Goal: Task Accomplishment & Management: Contribute content

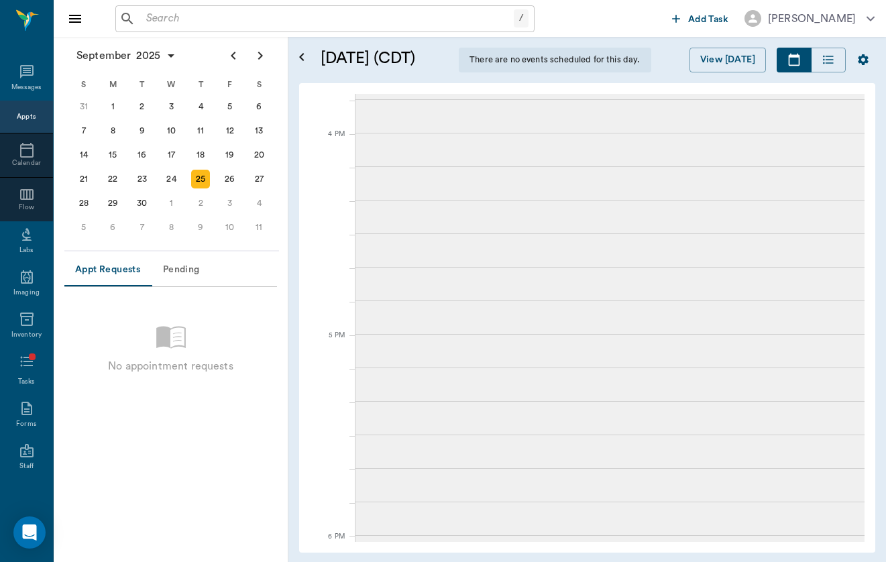
scroll to position [1575, 0]
click at [251, 19] on input "text" at bounding box center [327, 18] width 373 height 19
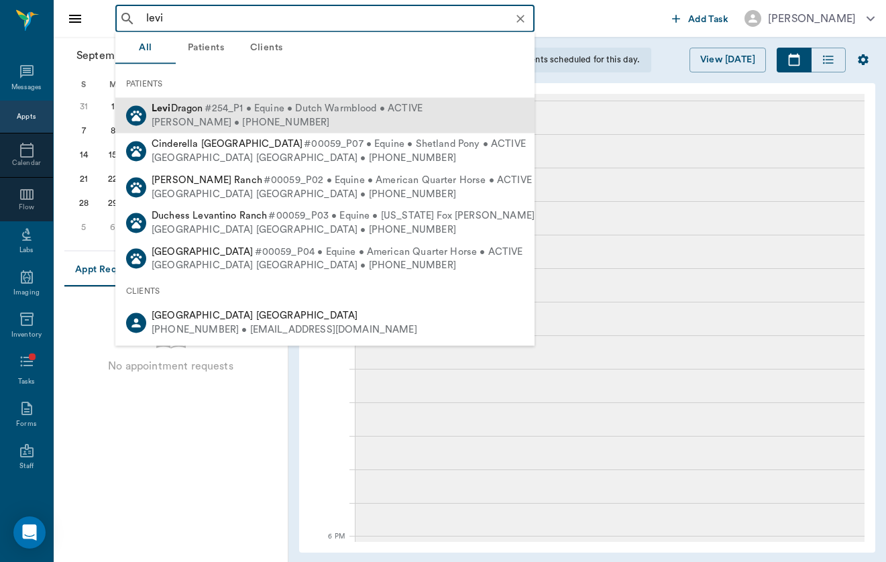
click at [174, 118] on div "[PERSON_NAME] • [PHONE_NUMBER]" at bounding box center [287, 122] width 271 height 14
type input "levi"
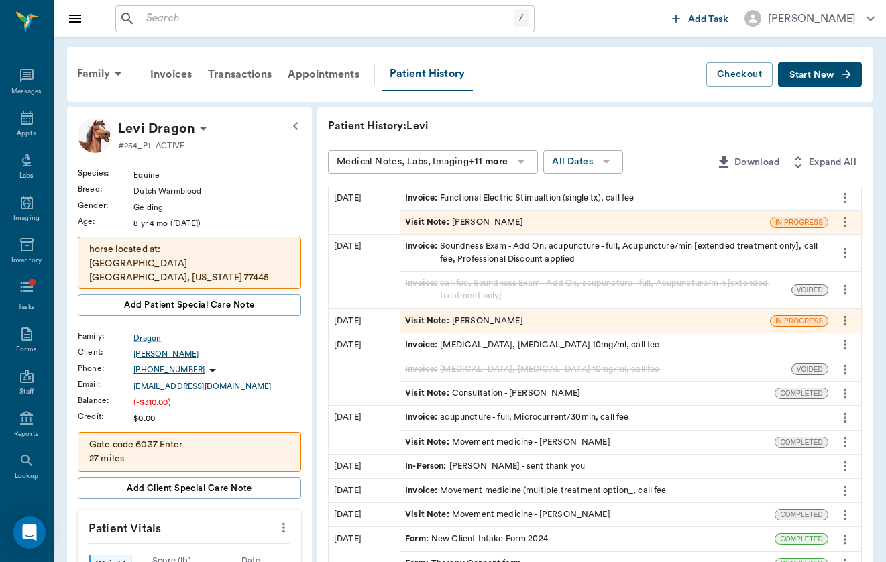
click at [135, 354] on div "[PERSON_NAME]" at bounding box center [218, 354] width 168 height 12
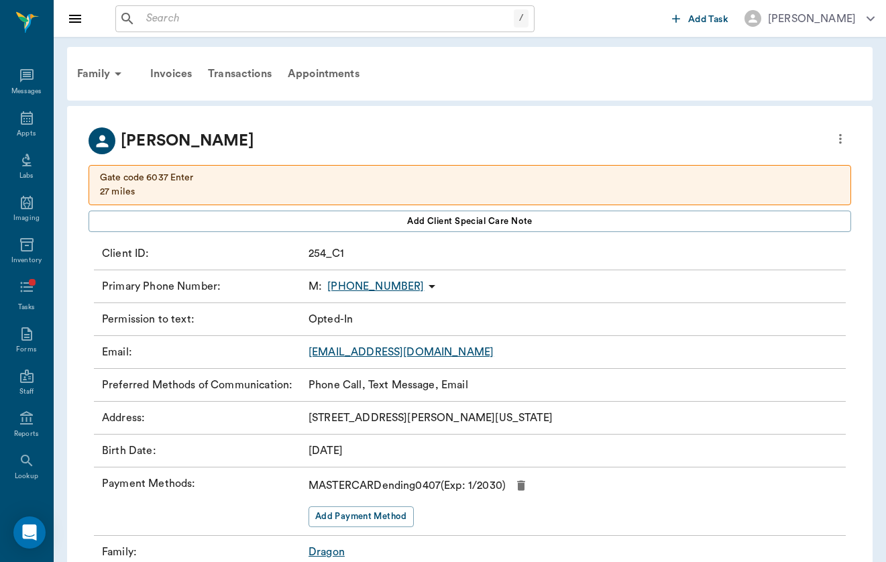
click at [407, 359] on p "[EMAIL_ADDRESS][DOMAIN_NAME]" at bounding box center [401, 352] width 185 height 16
click at [407, 356] on link "[EMAIL_ADDRESS][DOMAIN_NAME]" at bounding box center [401, 352] width 185 height 11
click at [96, 72] on div "Family" at bounding box center [101, 74] width 65 height 32
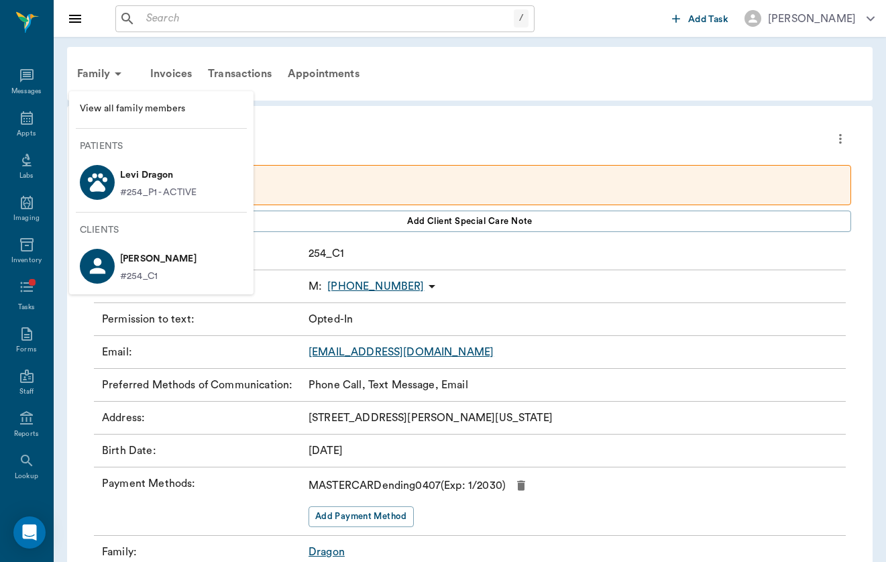
click at [113, 192] on div at bounding box center [97, 182] width 35 height 36
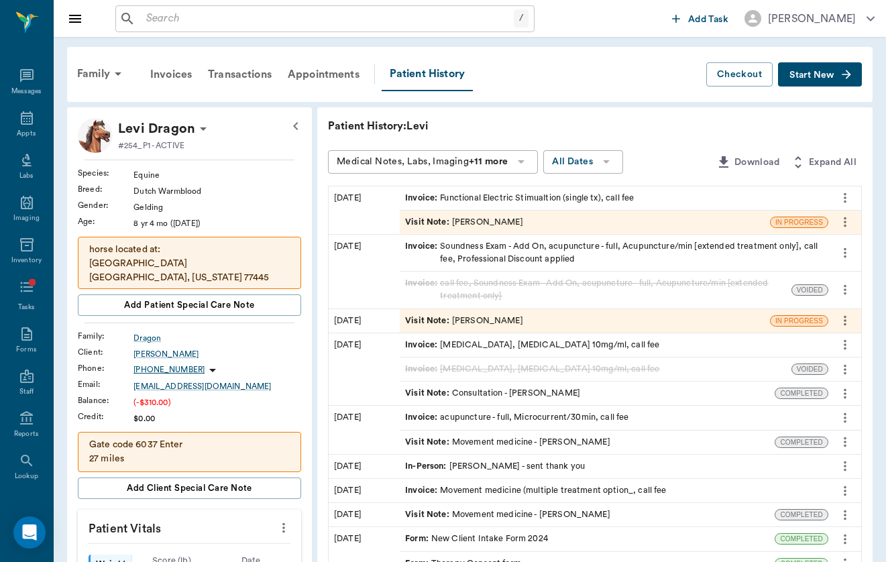
click at [829, 83] on button "Start New" at bounding box center [820, 74] width 84 height 25
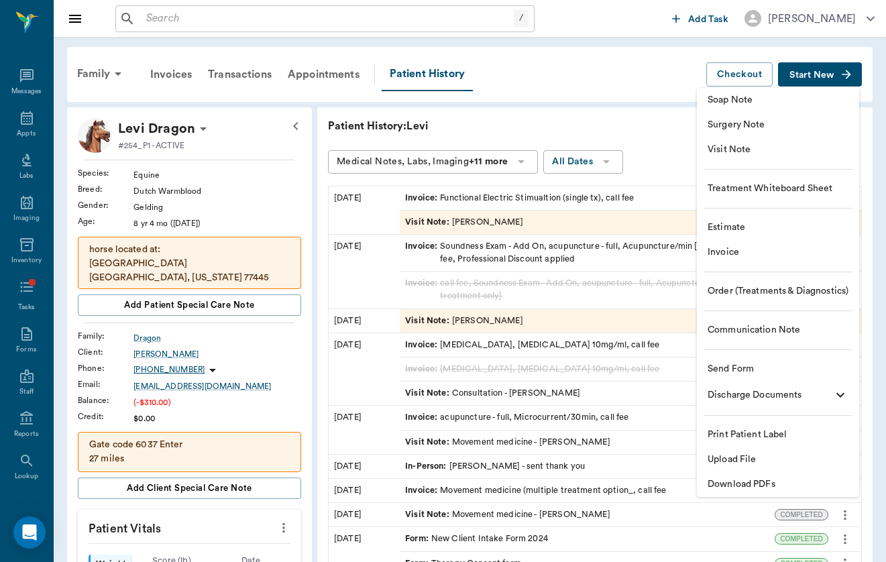
click at [775, 457] on span "Upload File" at bounding box center [778, 460] width 141 height 14
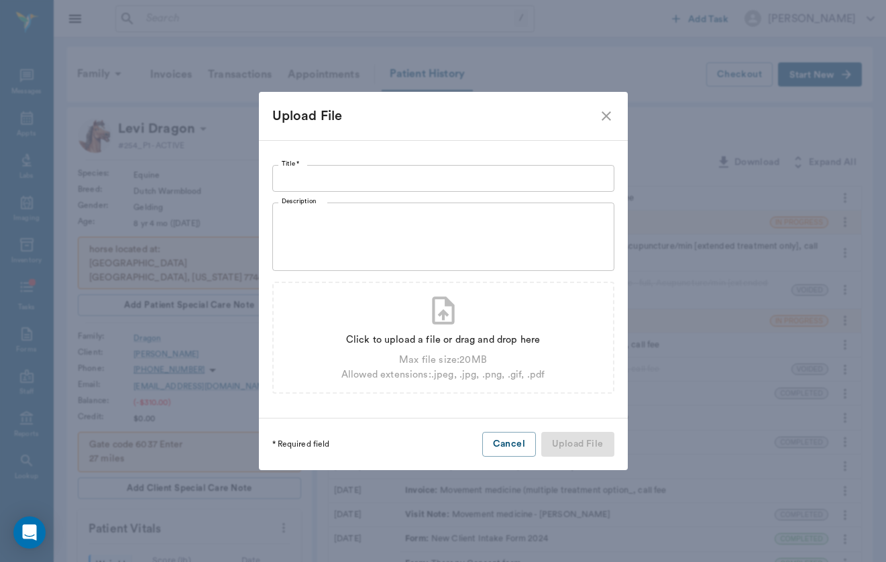
click at [439, 178] on input "Title *" at bounding box center [443, 178] width 342 height 27
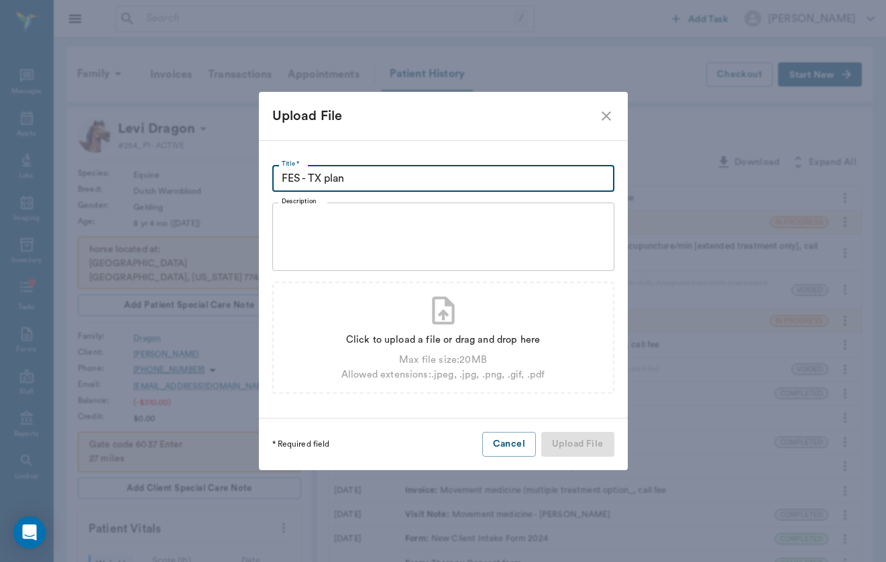
type input "FES - TX plan"
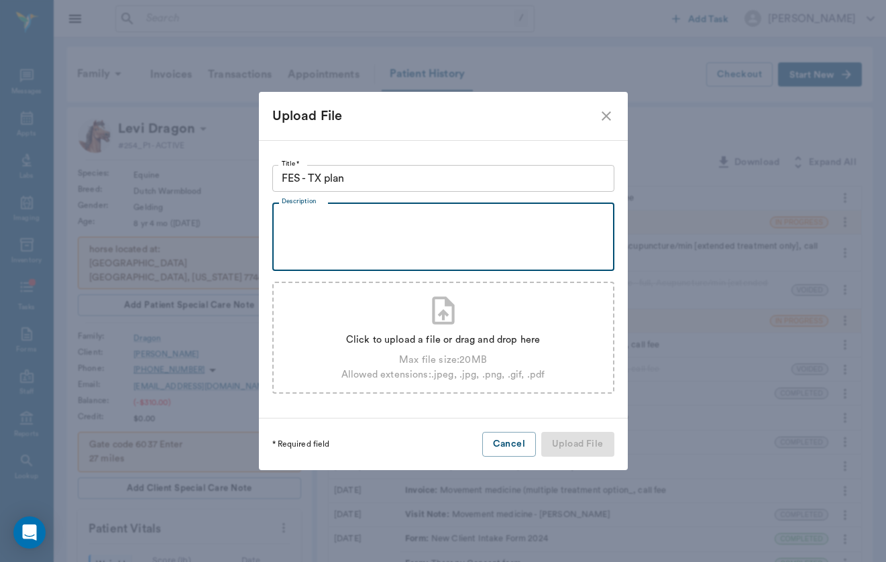
click at [535, 344] on div "Click to upload a file or drag and drop here" at bounding box center [442, 340] width 203 height 15
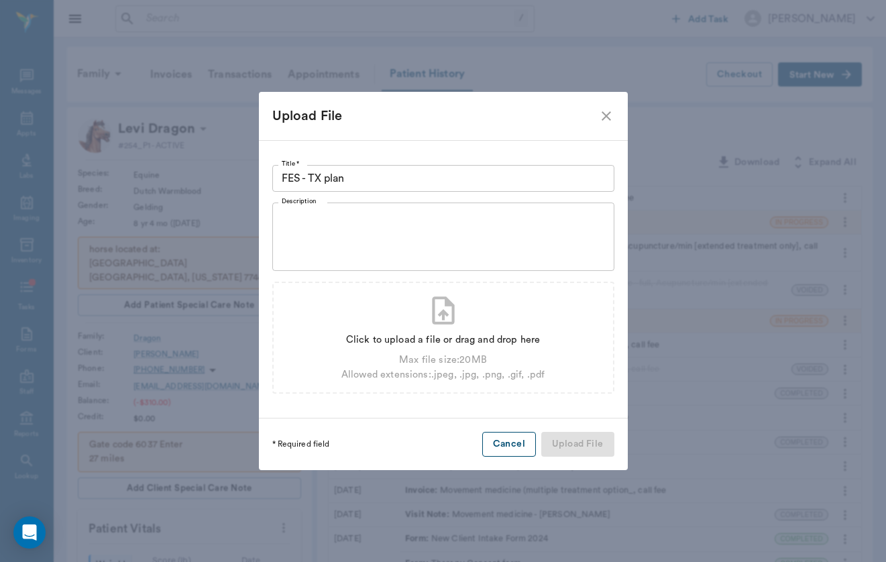
click at [523, 452] on button "Cancel" at bounding box center [509, 444] width 54 height 25
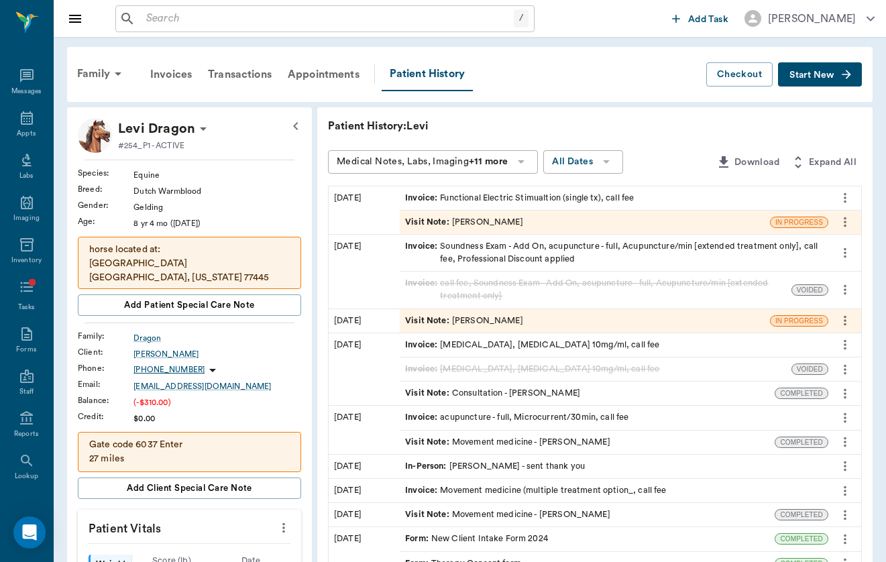
click at [405, 223] on div "Visit Note : [PERSON_NAME]" at bounding box center [464, 222] width 118 height 13
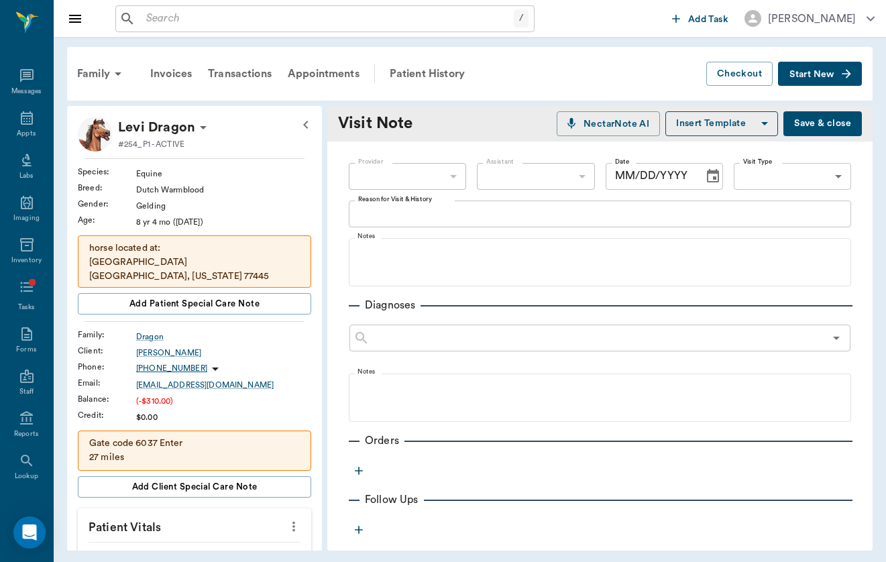
type input "649b3e03b5bc7e03f9326794"
type textarea "FES treatment"
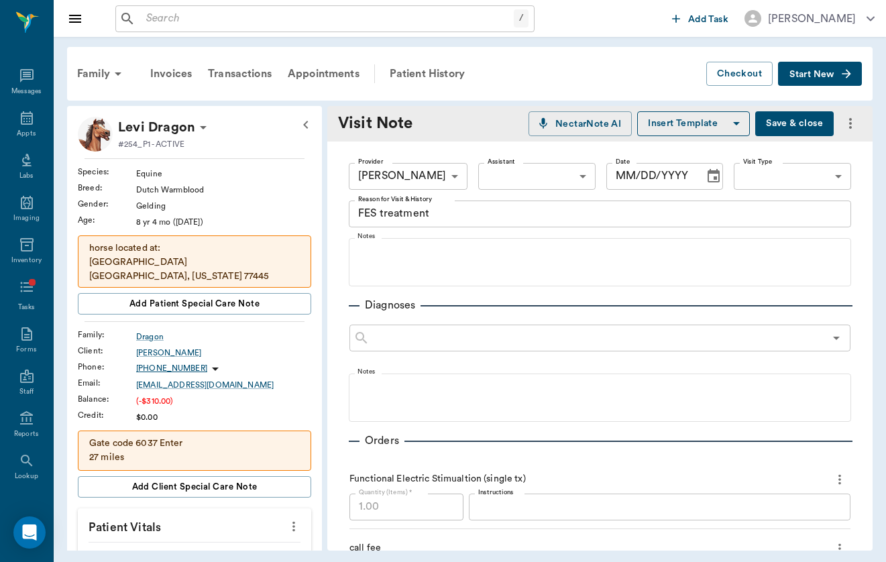
type input "[DATE]"
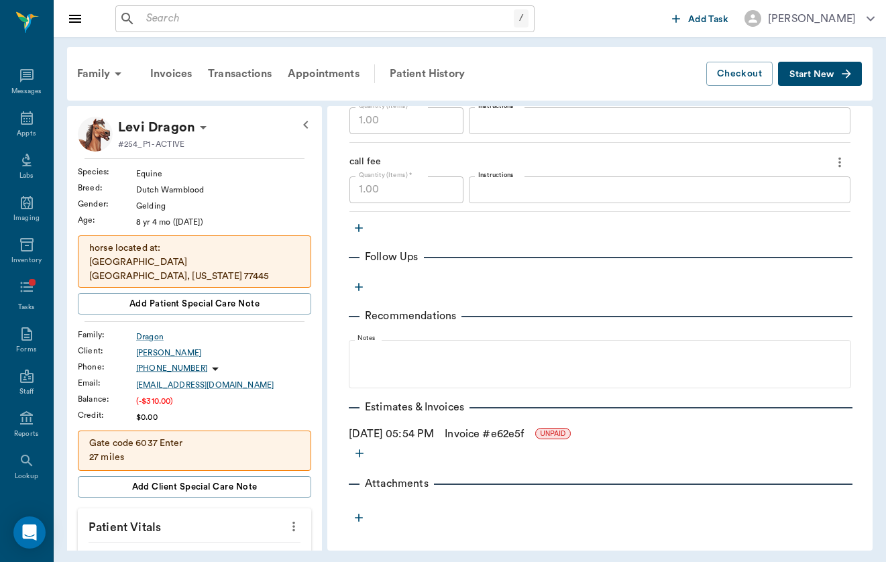
click at [429, 393] on div "Provider [PERSON_NAME] 649b3e03b5bc7e03f9326794 Provider Assistant ​ Assistant …" at bounding box center [599, 142] width 545 height 774
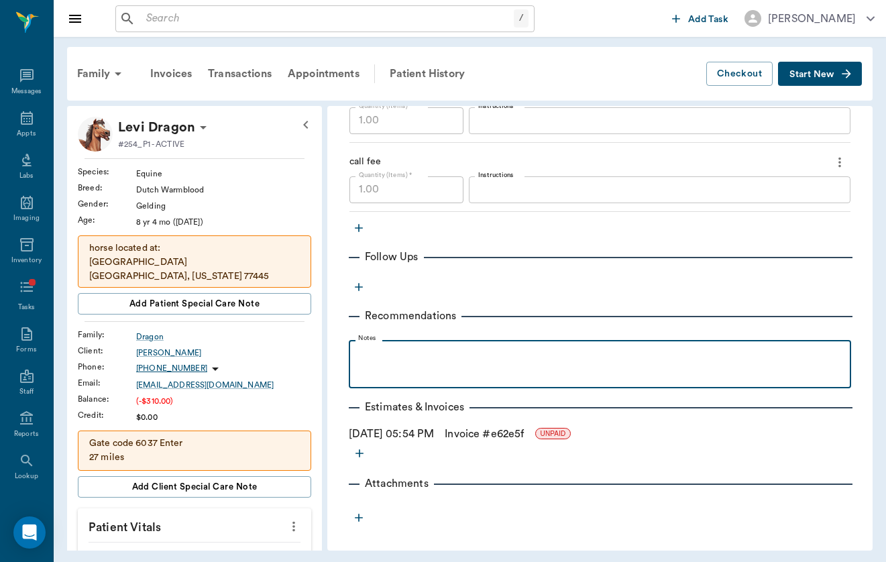
click at [429, 367] on div at bounding box center [600, 364] width 489 height 34
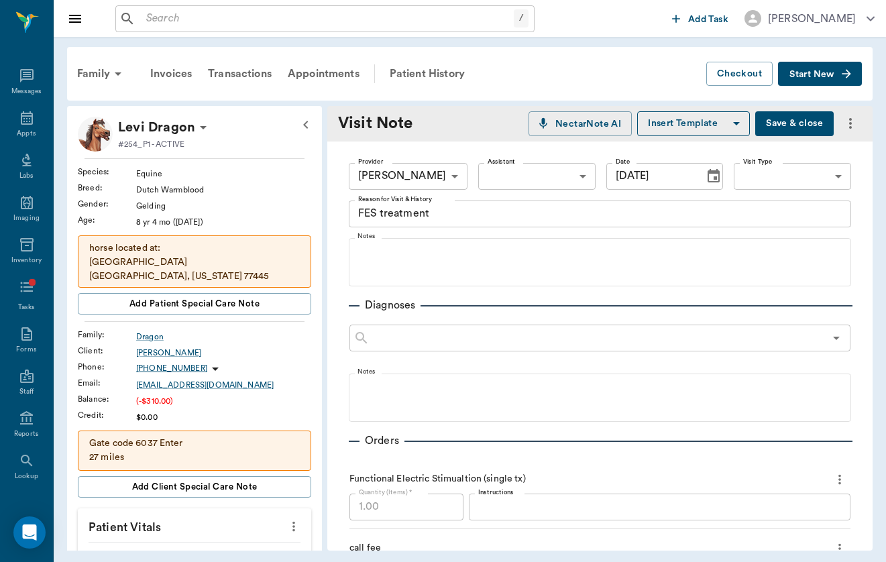
scroll to position [-1, 0]
click at [798, 127] on button "Save & close" at bounding box center [794, 123] width 78 height 25
